Goal: Check status: Verify the current state of an ongoing process or item

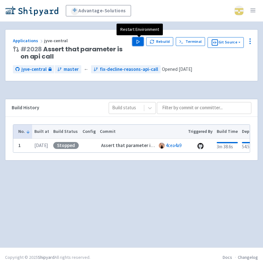
click at [139, 42] on polygon "button" at bounding box center [138, 41] width 3 height 3
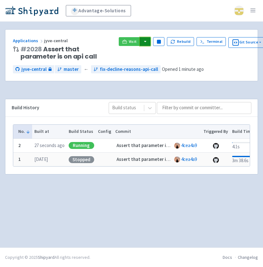
click at [143, 44] on button "button" at bounding box center [145, 41] width 11 height 9
click at [148, 62] on link "jyve-central (react)" at bounding box center [173, 64] width 66 height 10
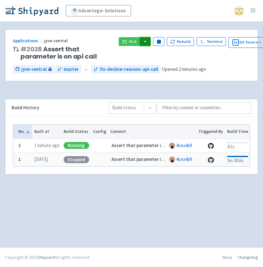
click at [145, 43] on button "button" at bounding box center [145, 41] width 11 height 9
click at [158, 63] on link "jyve-central (react)" at bounding box center [173, 64] width 66 height 10
